Goal: Task Accomplishment & Management: Use online tool/utility

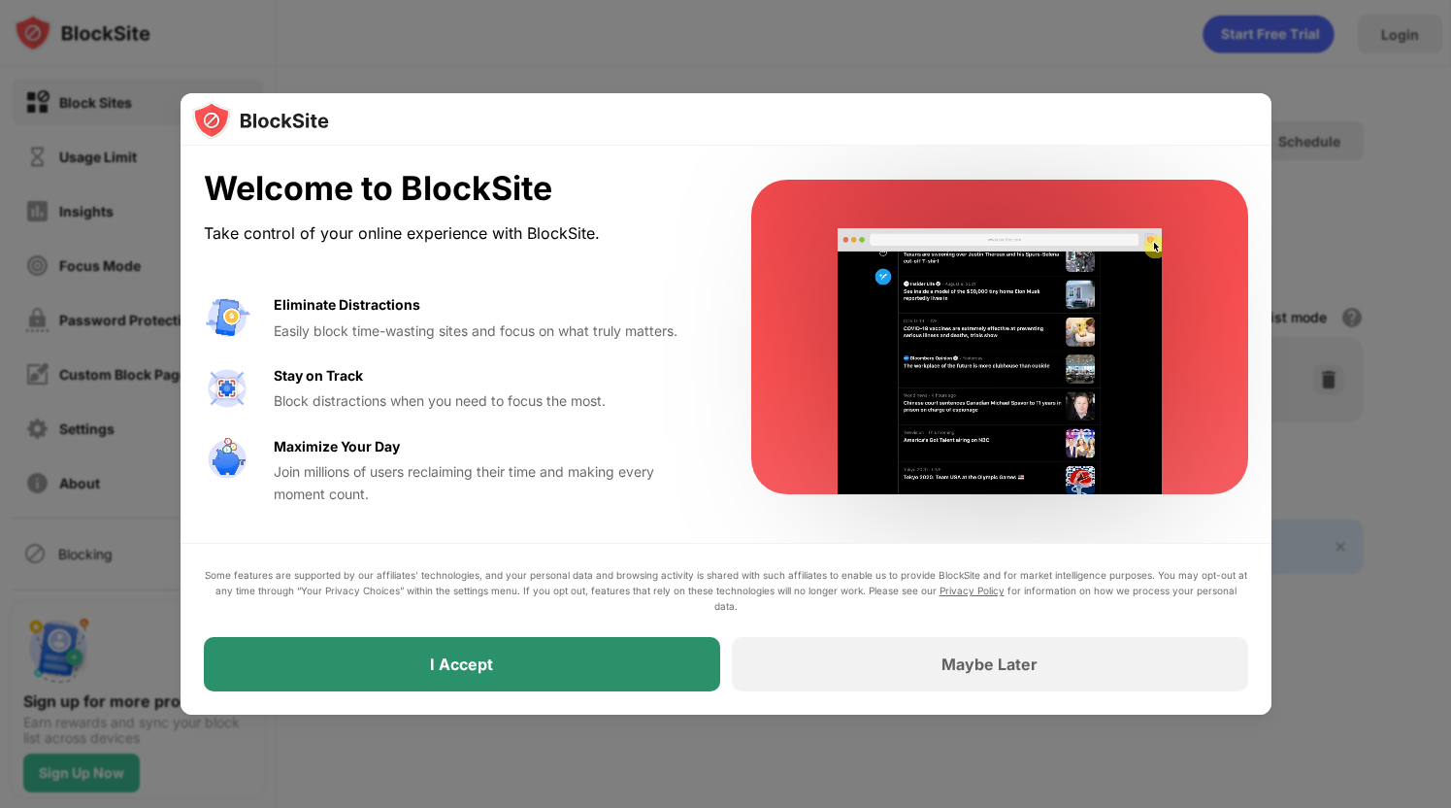
click at [547, 679] on div "I Accept" at bounding box center [462, 664] width 516 height 54
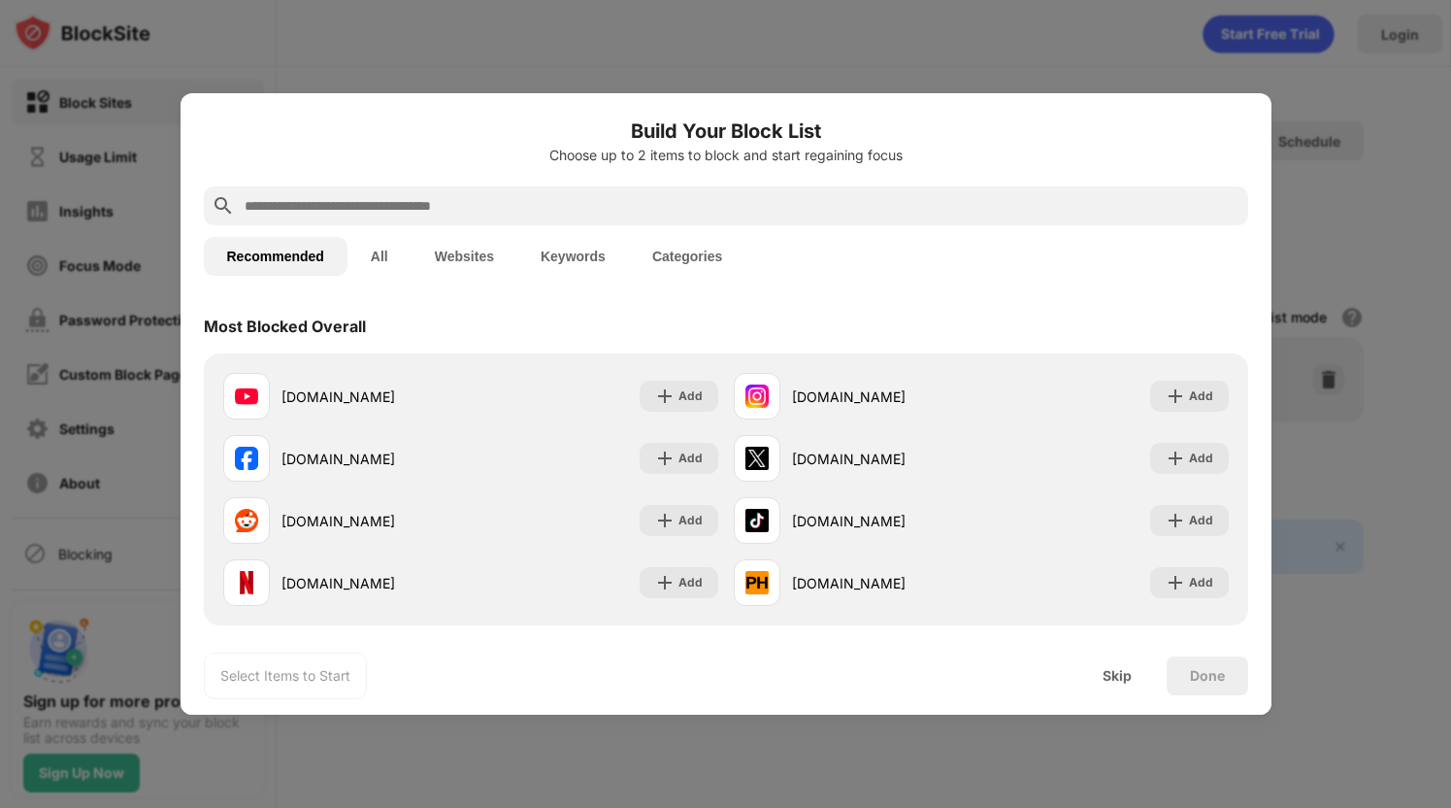
click at [426, 198] on input "text" at bounding box center [742, 205] width 998 height 23
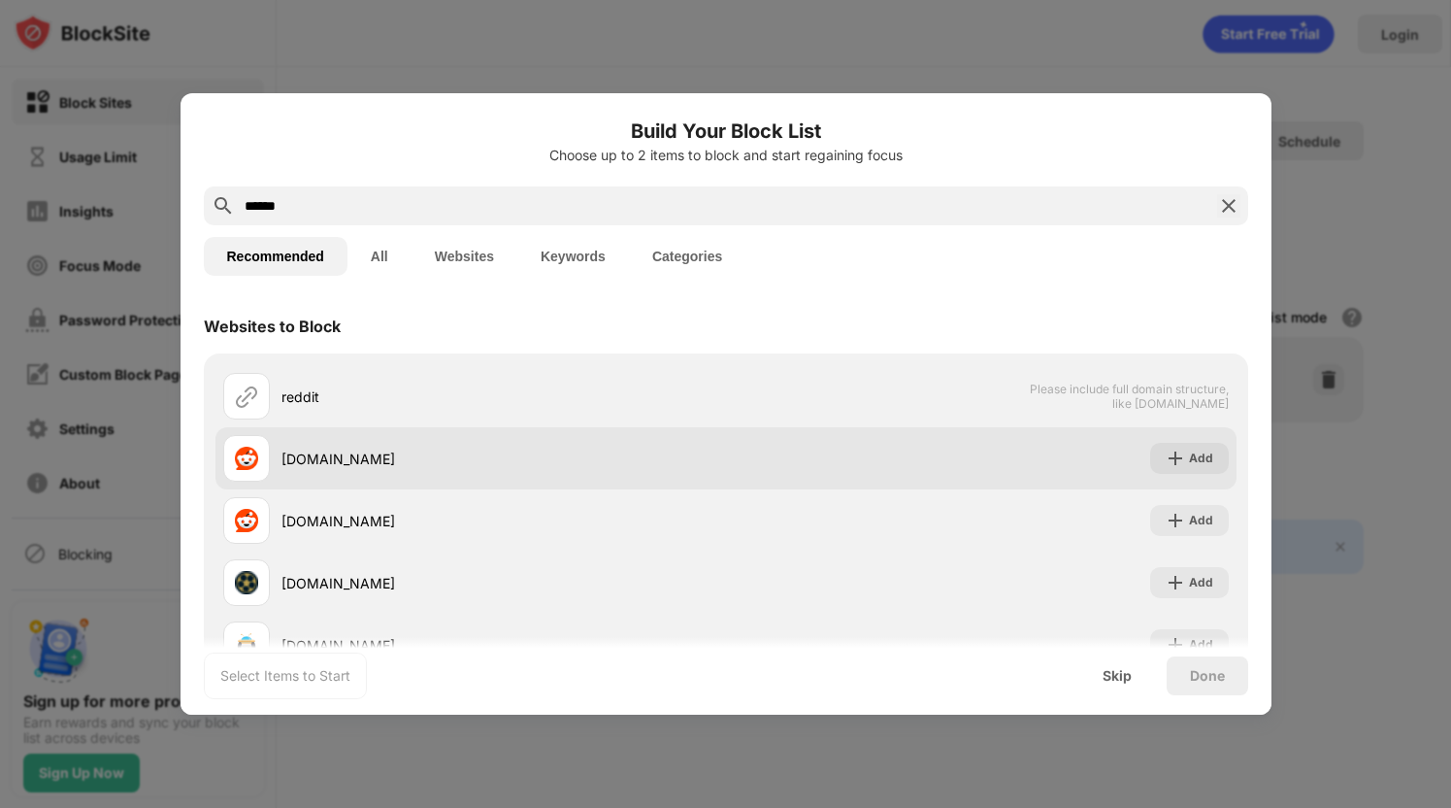
type input "******"
click at [475, 465] on div "[DOMAIN_NAME]" at bounding box center [504, 459] width 445 height 20
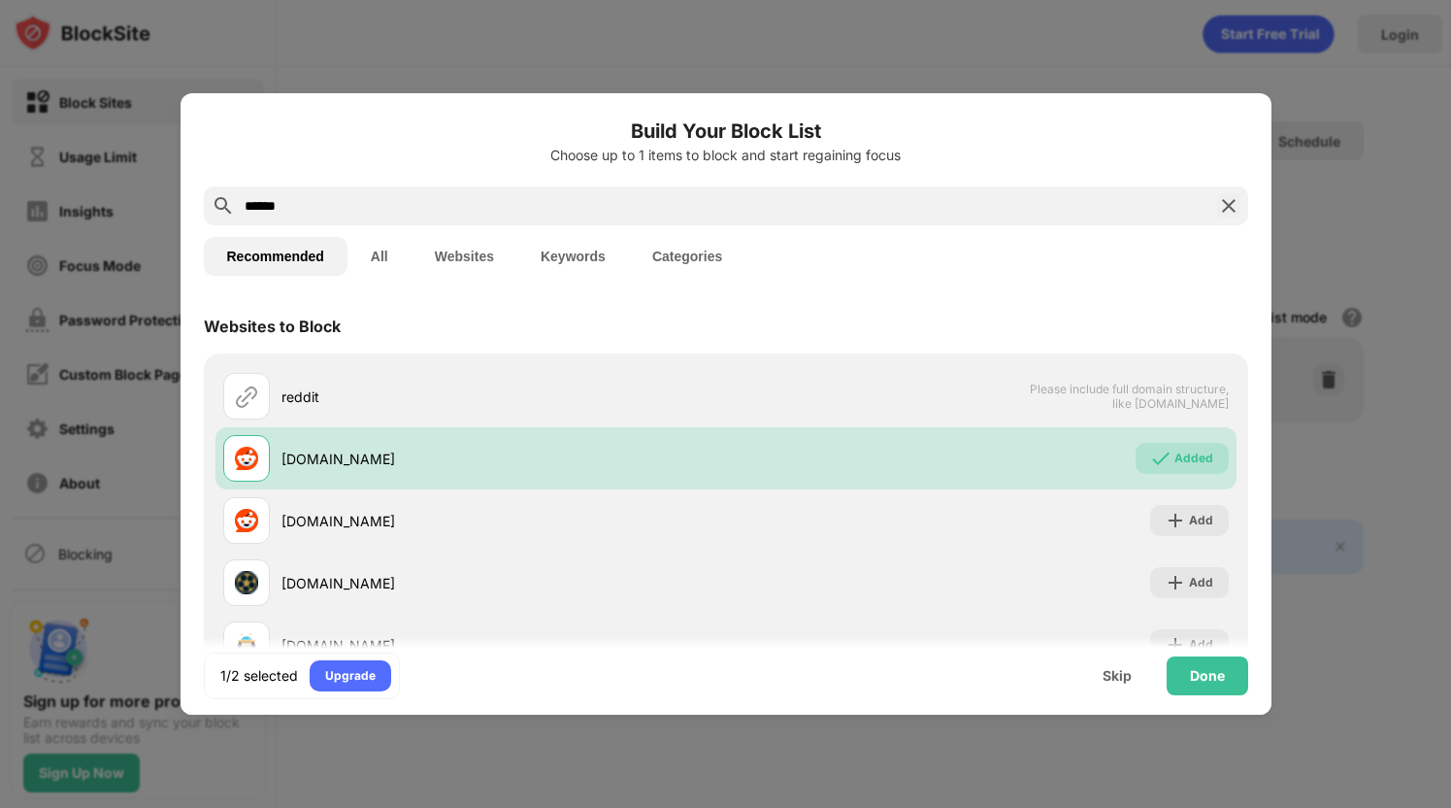
click at [1215, 698] on div "1/2 selected Upgrade Skip Done" at bounding box center [726, 676] width 1091 height 78
click at [1223, 672] on div "Done" at bounding box center [1207, 676] width 35 height 16
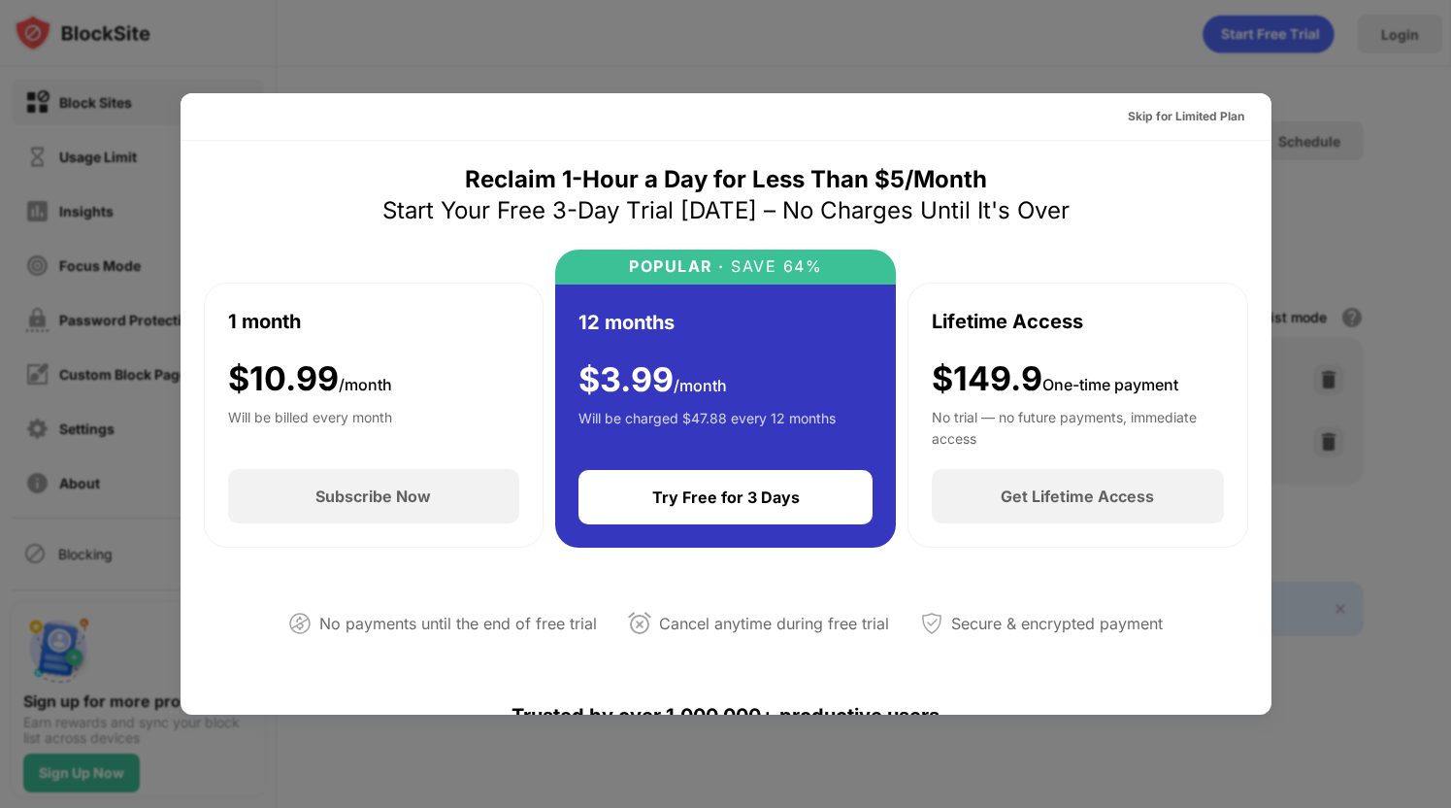
scroll to position [341, 0]
